Goal: Transaction & Acquisition: Download file/media

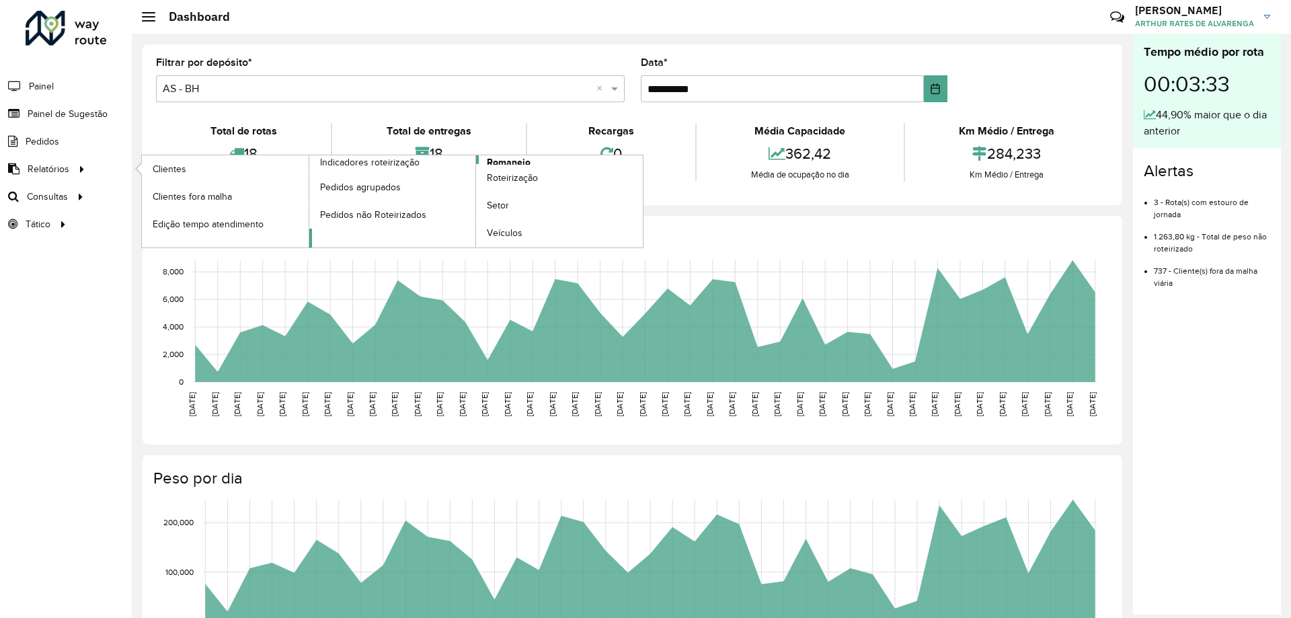
click at [516, 159] on span "Romaneio" at bounding box center [509, 162] width 44 height 14
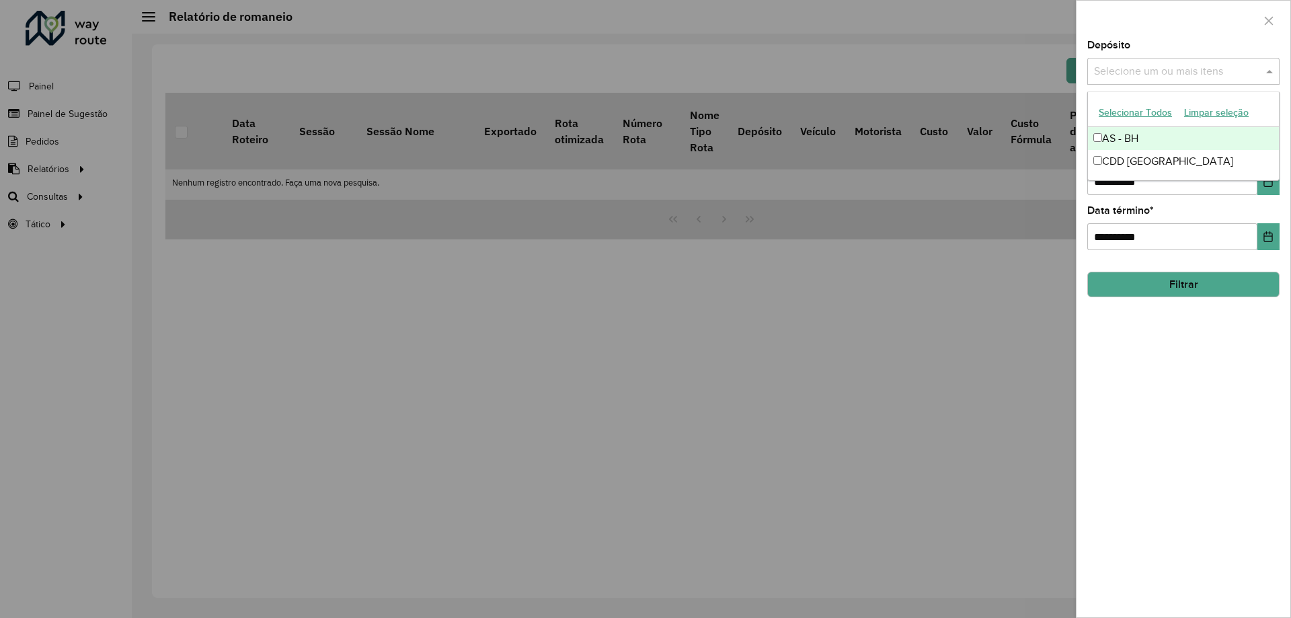
click at [1140, 69] on input "text" at bounding box center [1176, 72] width 172 height 16
click at [1139, 159] on div "CDD [GEOGRAPHIC_DATA]" at bounding box center [1183, 161] width 191 height 23
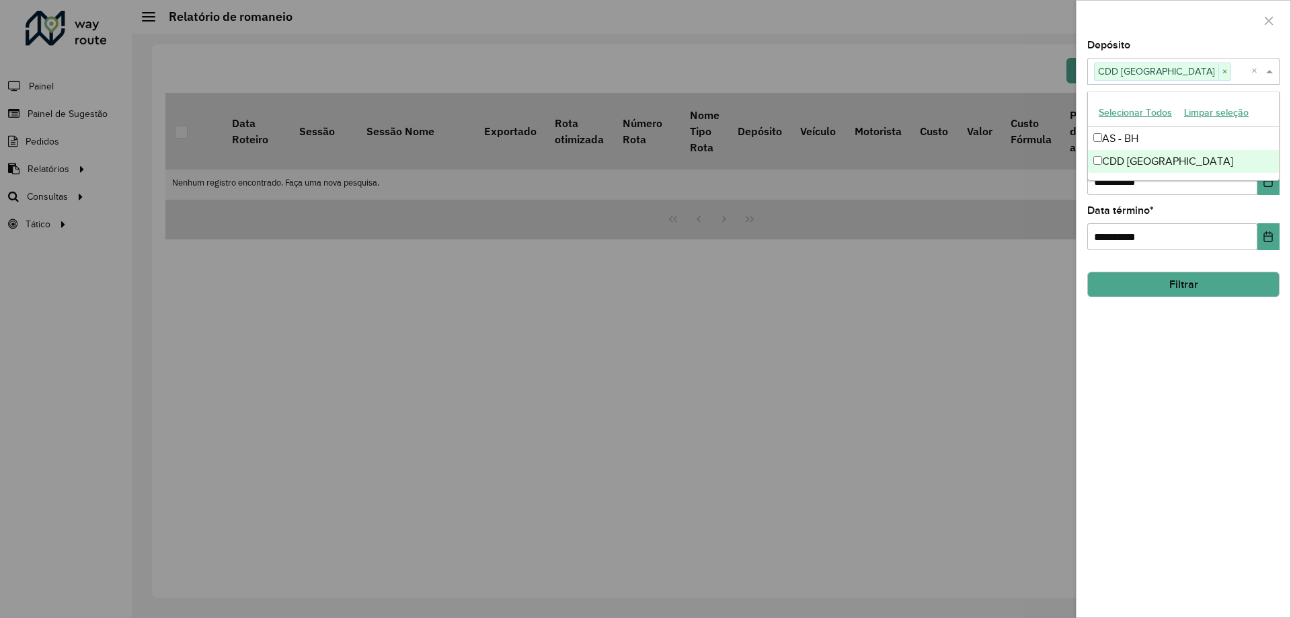
click at [1148, 381] on div "**********" at bounding box center [1183, 328] width 214 height 577
click at [1155, 296] on button "Filtrar" at bounding box center [1183, 285] width 192 height 26
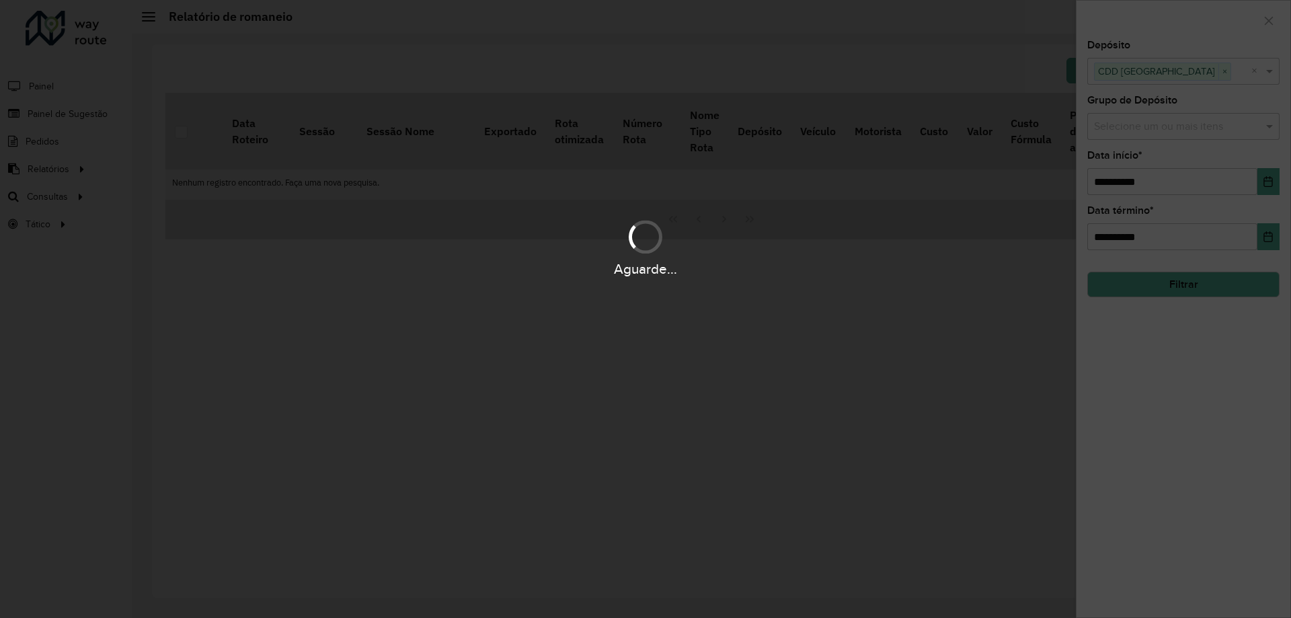
click at [1161, 289] on div "Aguarde..." at bounding box center [645, 309] width 1291 height 618
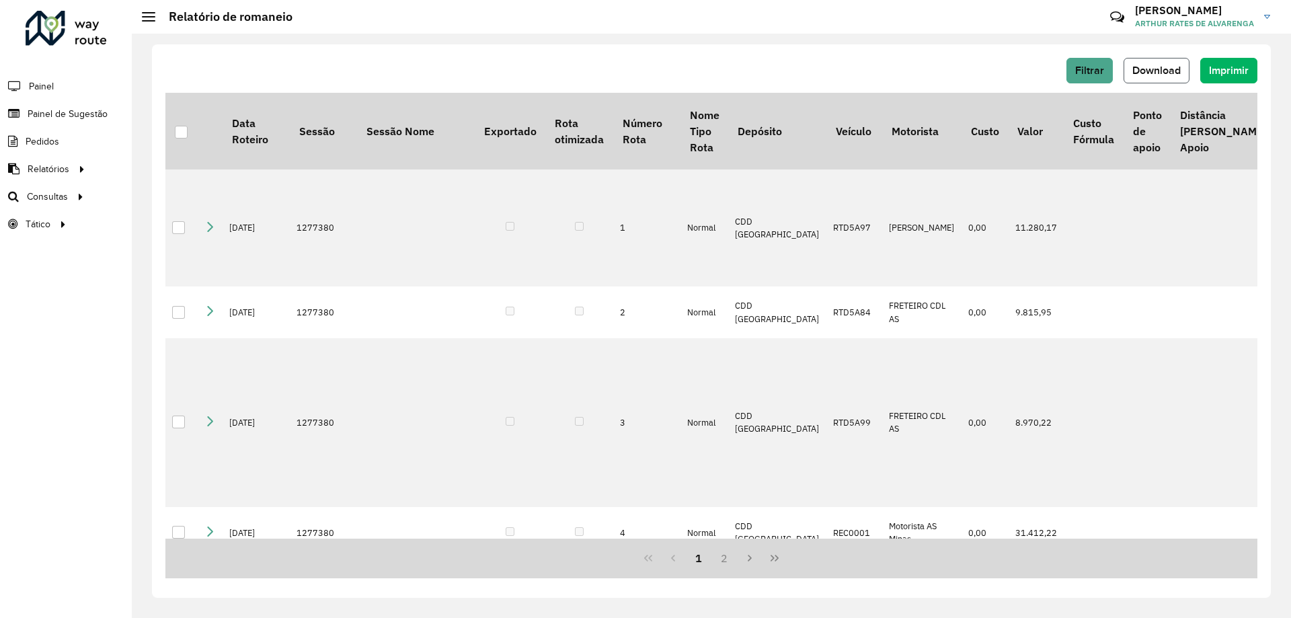
click at [1173, 71] on span "Download" at bounding box center [1156, 70] width 48 height 11
click at [1100, 73] on span "Filtrar" at bounding box center [1089, 70] width 29 height 11
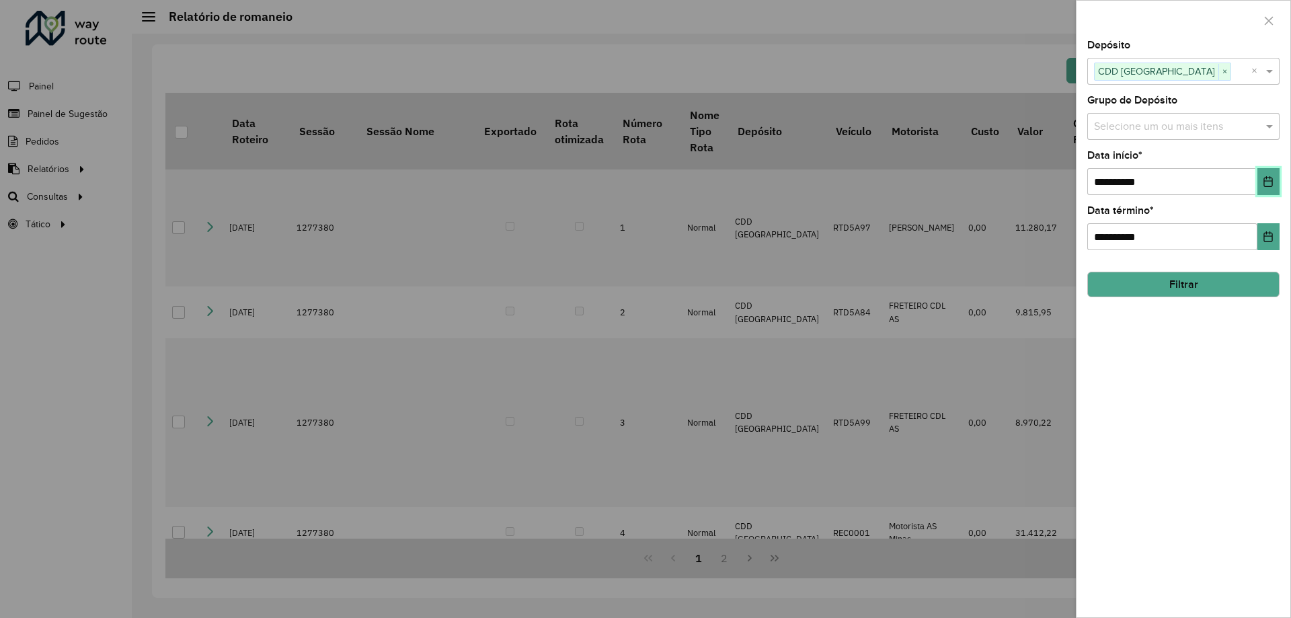
click at [1269, 173] on button "Choose Date" at bounding box center [1268, 181] width 22 height 27
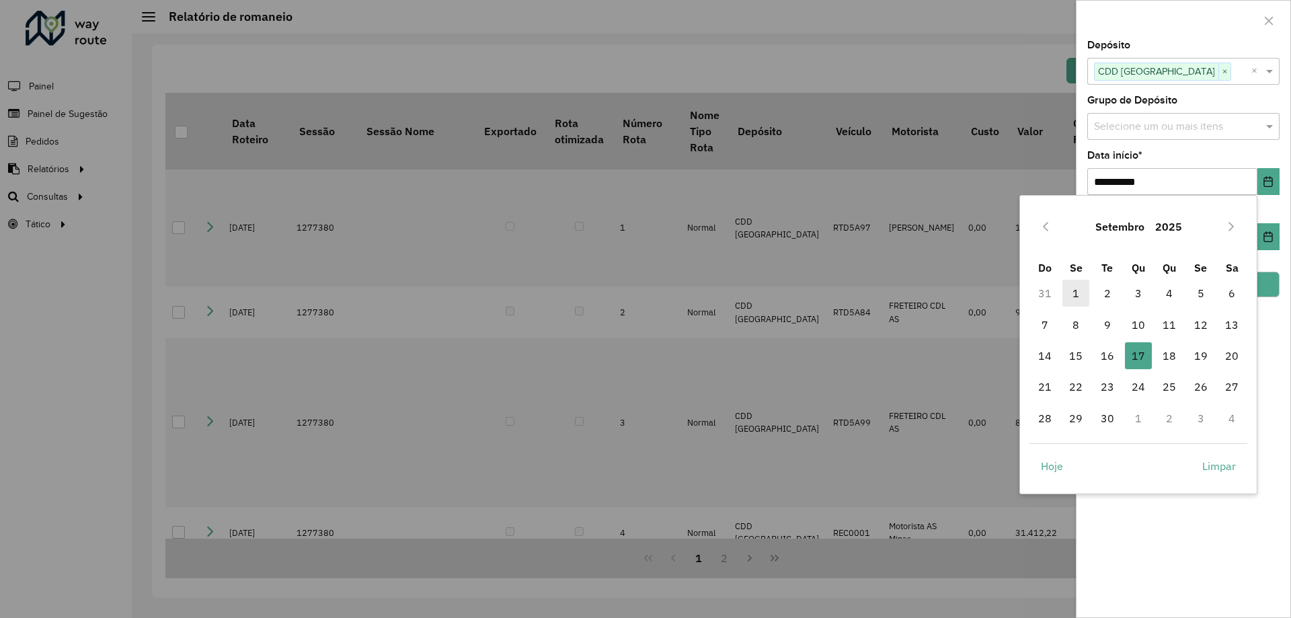
click at [1069, 294] on span "1" at bounding box center [1075, 293] width 27 height 27
type input "**********"
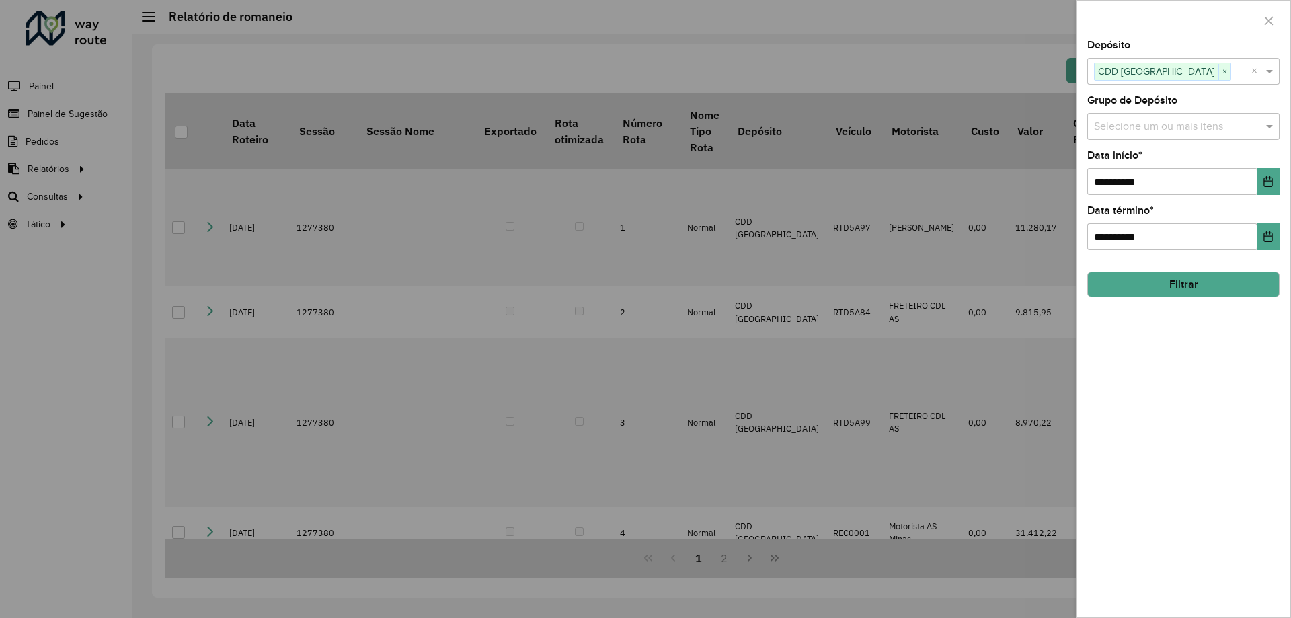
click at [1166, 510] on div "**********" at bounding box center [1183, 328] width 214 height 577
click at [1185, 277] on button "Filtrar" at bounding box center [1183, 285] width 192 height 26
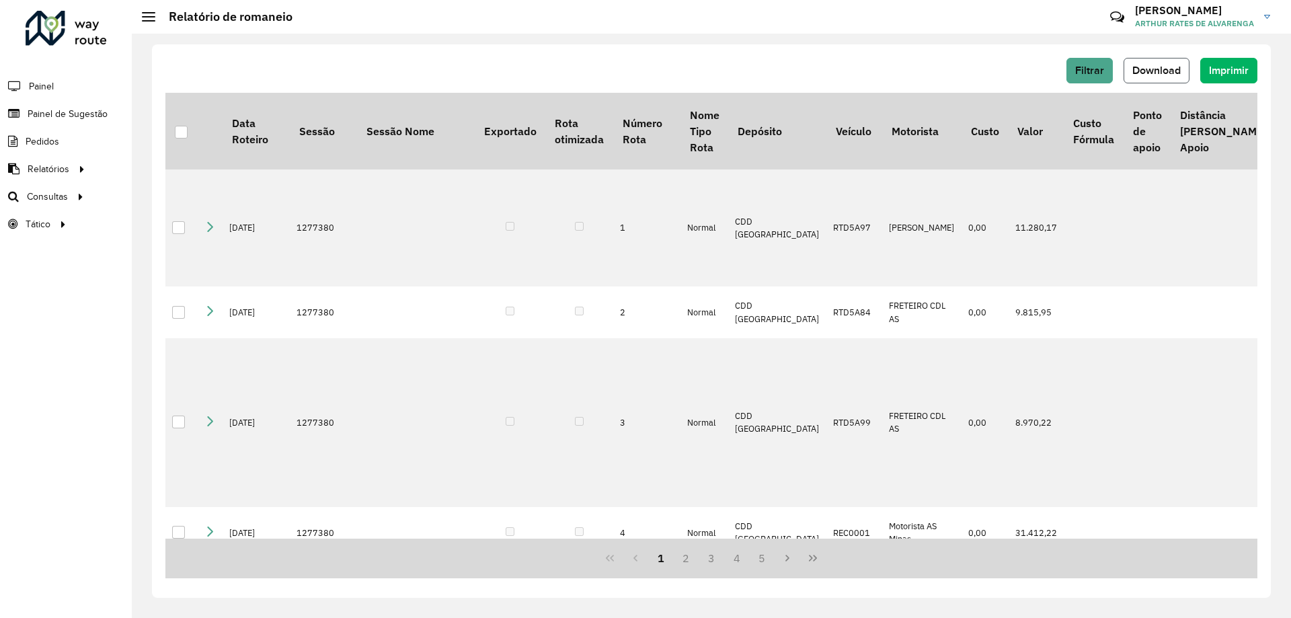
click at [1133, 73] on span "Download" at bounding box center [1156, 70] width 48 height 11
drag, startPoint x: 922, startPoint y: 34, endPoint x: 968, endPoint y: 34, distance: 45.7
click at [922, 34] on div "Filtrar Download Imprimir Data Roteiro Sessão Sessão Nome Exportado Rota otimiz…" at bounding box center [711, 326] width 1159 height 584
click at [1150, 72] on span "Download" at bounding box center [1156, 70] width 48 height 11
click at [838, 7] on hb-header "Relatório de romaneio Críticas? Dúvidas? Elogios? Sugestões? Entre em contato c…" at bounding box center [711, 17] width 1159 height 34
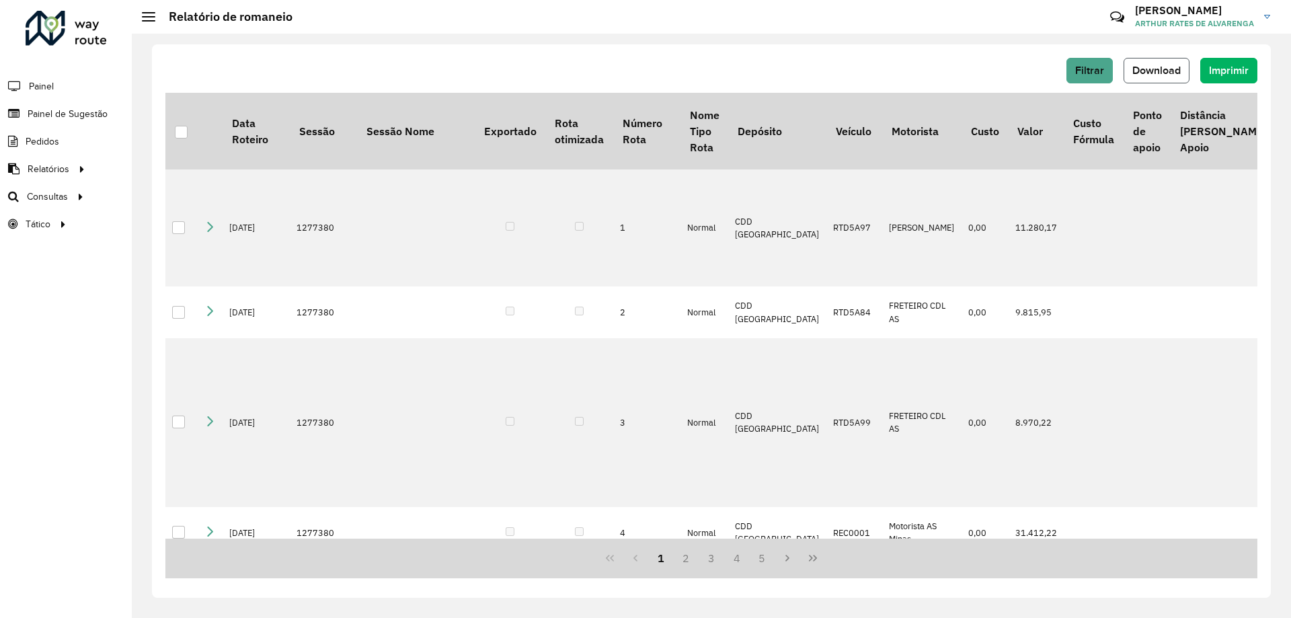
click at [1139, 71] on span "Download" at bounding box center [1156, 70] width 48 height 11
click at [1107, 67] on button "Filtrar" at bounding box center [1089, 71] width 46 height 26
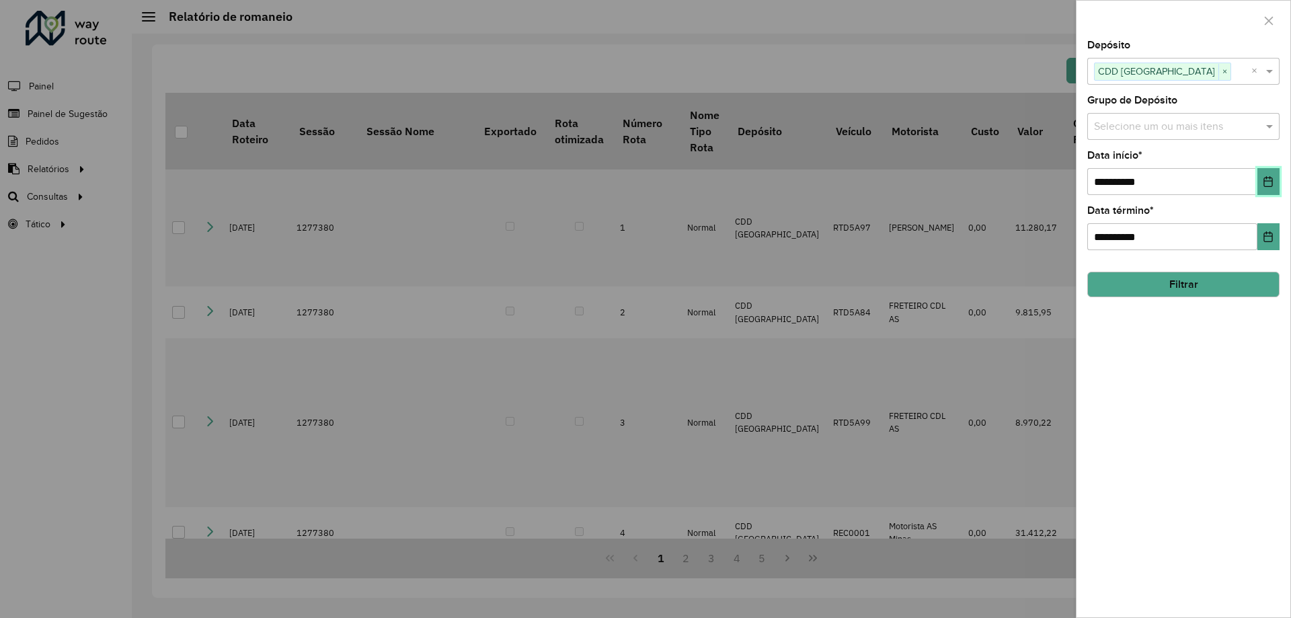
click at [1265, 189] on button "Choose Date" at bounding box center [1268, 181] width 22 height 27
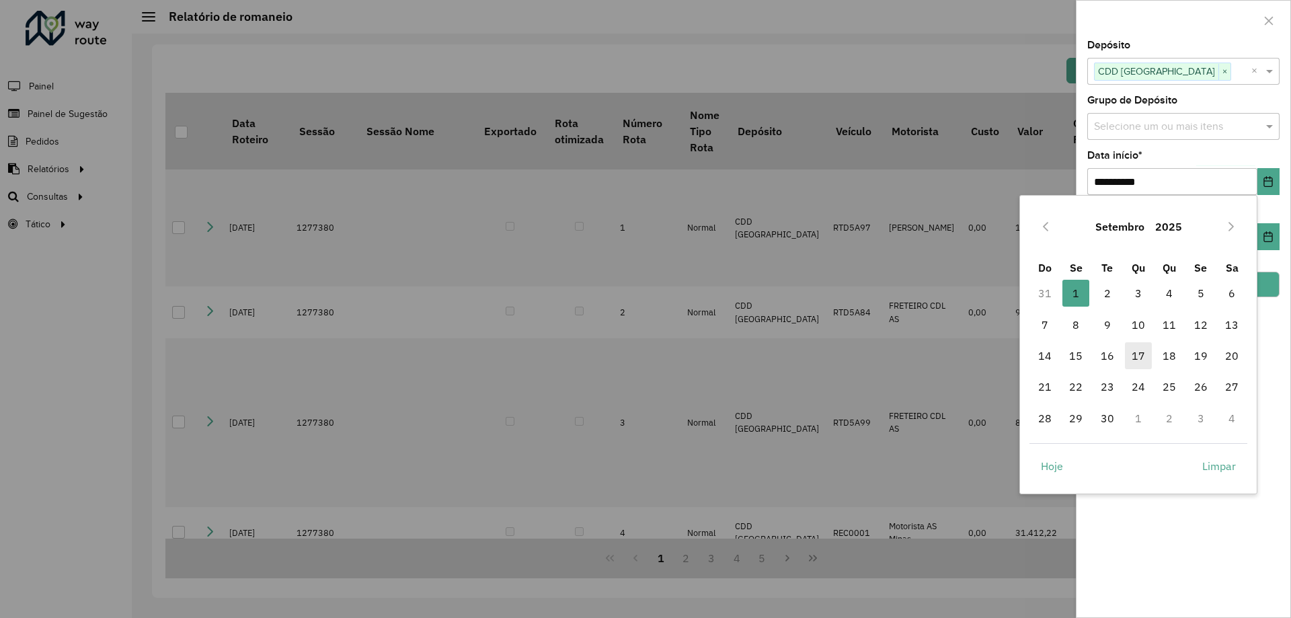
click at [1142, 352] on span "17" at bounding box center [1138, 355] width 27 height 27
type input "**********"
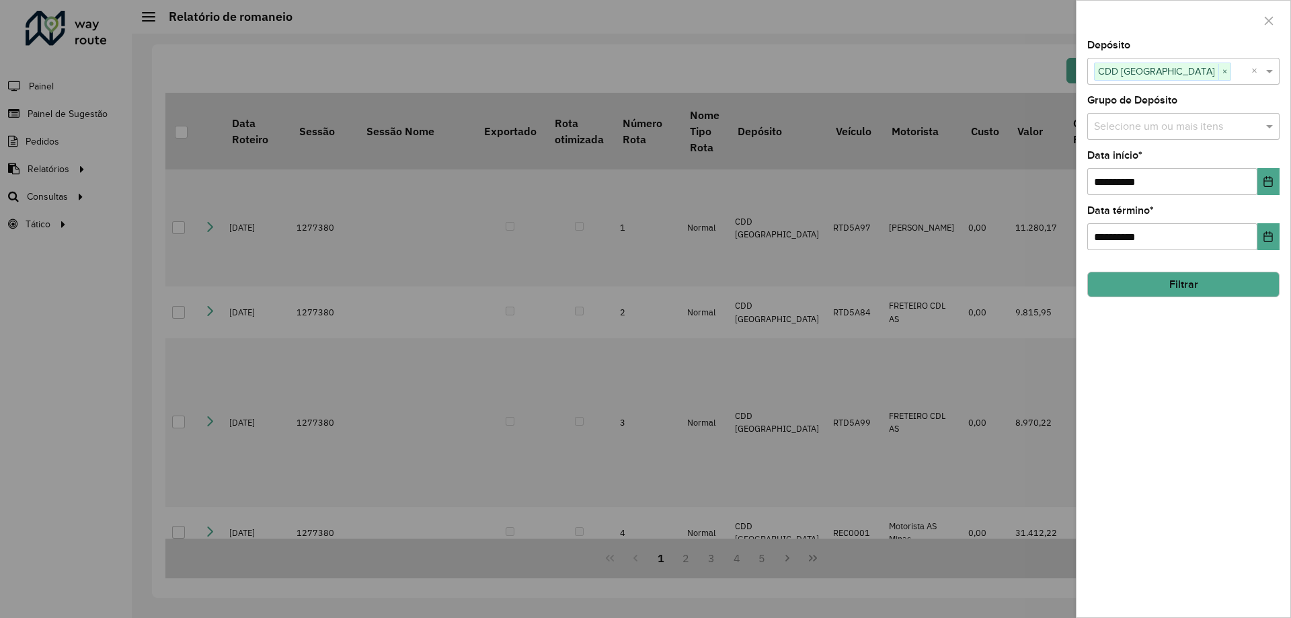
click at [1204, 289] on button "Filtrar" at bounding box center [1183, 285] width 192 height 26
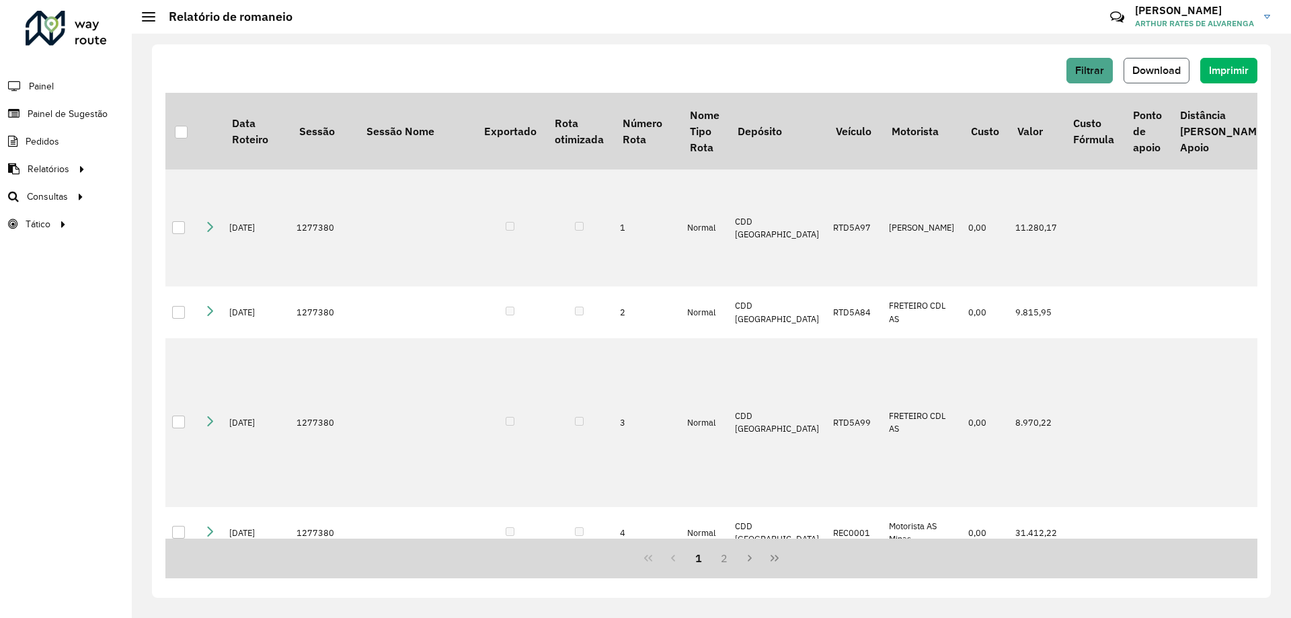
click at [1178, 73] on span "Download" at bounding box center [1156, 70] width 48 height 11
click at [458, 100] on th "Sessão Nome" at bounding box center [416, 131] width 118 height 77
click at [961, 108] on th "Custo" at bounding box center [984, 131] width 46 height 77
drag, startPoint x: 962, startPoint y: 75, endPoint x: 971, endPoint y: 56, distance: 21.4
click at [971, 56] on div "Filtrar Download Imprimir Data Roteiro Sessão Sessão Nome Exportado Rota otimiz…" at bounding box center [711, 320] width 1119 height 553
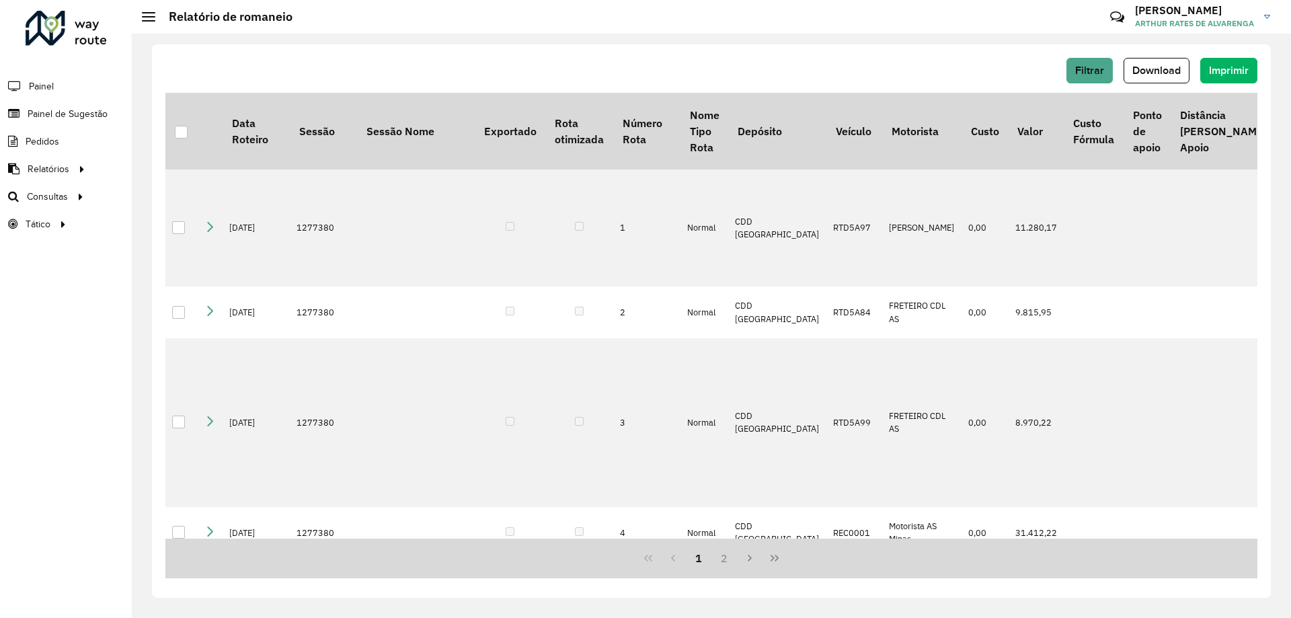
click at [971, 56] on div "Filtrar Download Imprimir Data Roteiro Sessão Sessão Nome Exportado Rota otimiz…" at bounding box center [711, 320] width 1119 height 553
